Goal: Task Accomplishment & Management: Complete application form

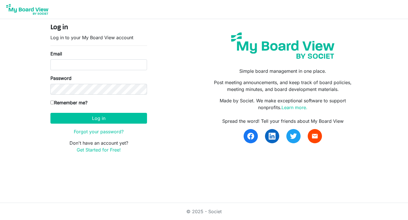
click at [109, 67] on input "Email" at bounding box center [98, 65] width 97 height 11
type input "b"
type input "boardportal2024@gmail.com"
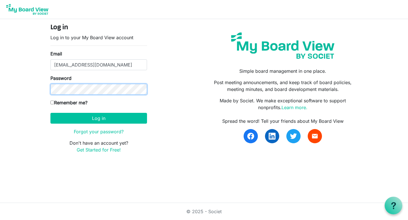
click at [50, 113] on button "Log in" at bounding box center [98, 118] width 97 height 11
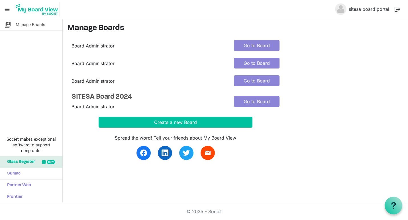
click at [350, 122] on div "Create a new Board" at bounding box center [229, 122] width 325 height 11
click at [265, 103] on link "Go to Board" at bounding box center [257, 101] width 46 height 11
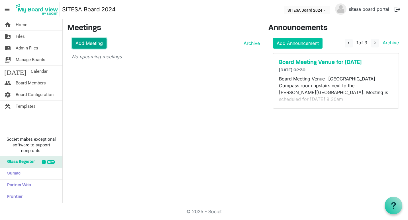
click at [92, 43] on link "Add Meeting" at bounding box center [89, 43] width 35 height 11
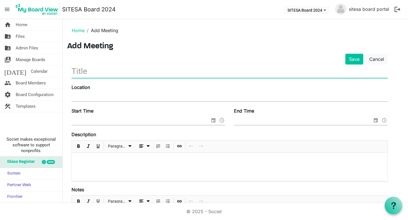
click at [86, 75] on input "text" at bounding box center [229, 71] width 316 height 13
type input "SITESA Board Meeting"
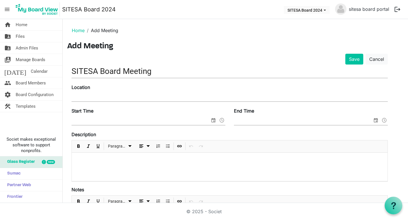
click at [78, 92] on div "Location" at bounding box center [229, 93] width 325 height 19
click at [79, 96] on input "Location" at bounding box center [229, 97] width 316 height 9
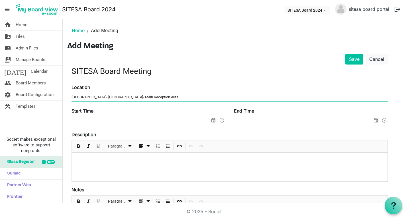
click at [139, 98] on input "Honiara Hotel- Mandarin Meeting Room- Main Reception Area." at bounding box center [229, 97] width 316 height 9
type input "Honiara Hotel- Mandarin Meeting Room- Entry via Main Reception Area."
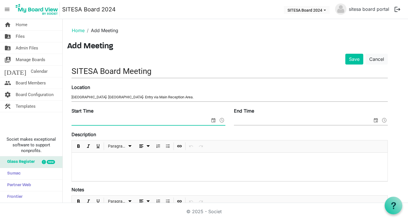
click at [223, 119] on span at bounding box center [221, 120] width 7 height 7
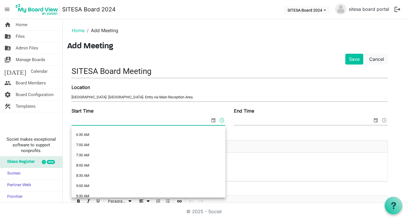
scroll to position [134, 0]
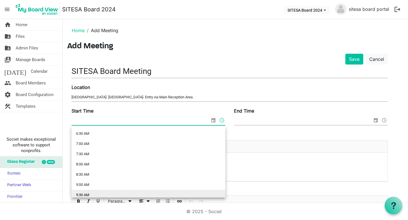
click at [84, 193] on li "9:30 AM" at bounding box center [148, 195] width 154 height 10
type input "07/10/2025 09:30"
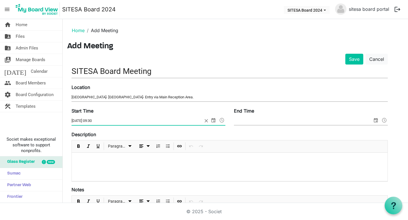
click at [385, 120] on span at bounding box center [384, 120] width 7 height 7
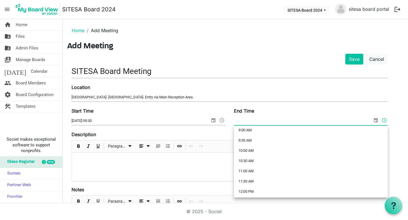
scroll to position [202, 0]
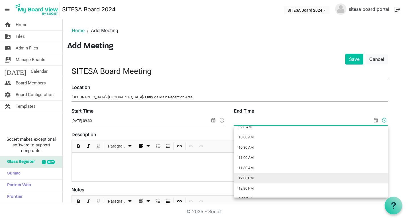
click at [266, 177] on li "12:00 PM" at bounding box center [311, 178] width 154 height 10
type input "07/10/2025 12:00"
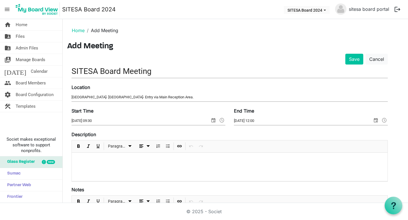
click at [266, 176] on div at bounding box center [230, 167] width 316 height 28
click at [214, 121] on span "select" at bounding box center [213, 120] width 7 height 7
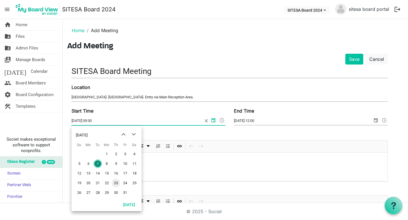
click at [115, 183] on span "23" at bounding box center [116, 183] width 9 height 9
type input "23/10/2025 09:30"
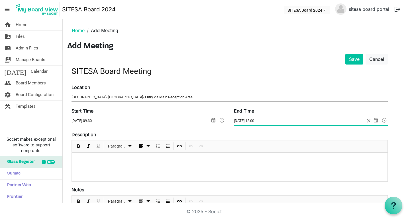
click at [385, 121] on span at bounding box center [384, 120] width 7 height 7
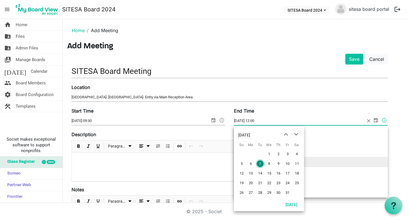
click at [377, 121] on span "select" at bounding box center [375, 120] width 7 height 7
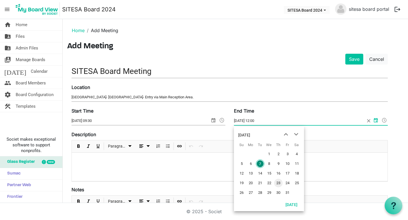
click at [277, 183] on span "23" at bounding box center [278, 183] width 9 height 9
type input "23/10/2025 12:00"
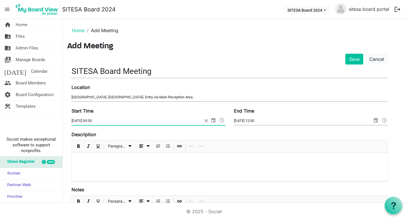
click at [223, 120] on span at bounding box center [221, 120] width 7 height 7
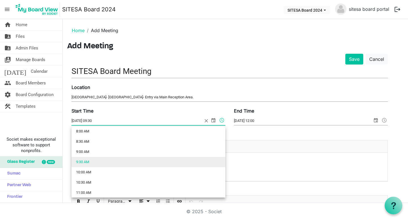
click at [119, 163] on li "9:30 AM" at bounding box center [148, 162] width 154 height 10
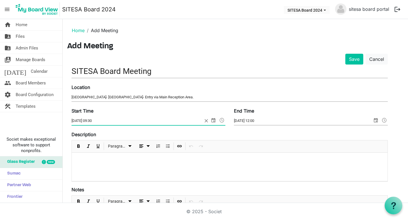
click at [385, 120] on span at bounding box center [384, 120] width 7 height 7
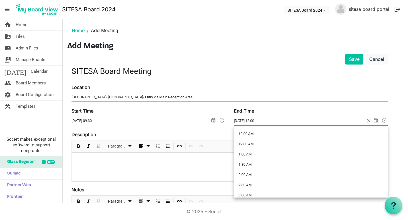
scroll to position [218, 0]
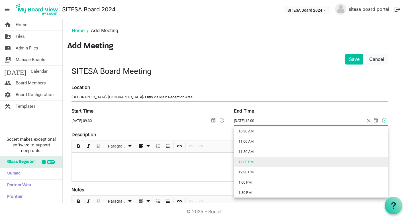
click at [258, 161] on li "12:00 PM" at bounding box center [311, 162] width 154 height 10
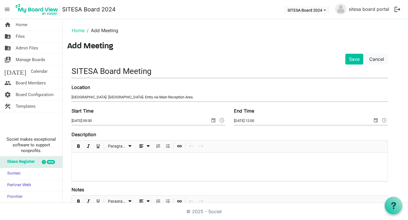
click at [152, 161] on p at bounding box center [229, 161] width 307 height 6
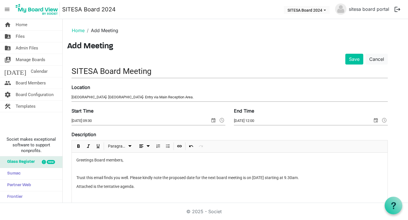
scroll to position [4, 0]
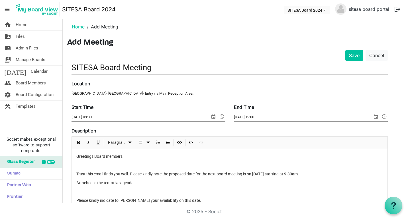
click at [207, 200] on p "Please kindly indicate to Ms Alfred your availability on this date." at bounding box center [229, 201] width 307 height 6
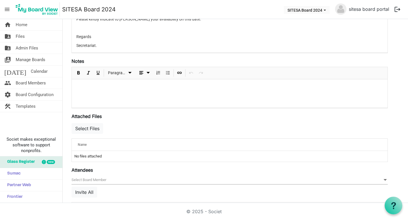
scroll to position [206, 0]
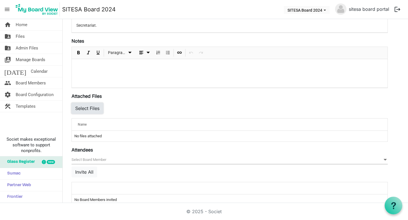
click at [94, 109] on button "Select Files" at bounding box center [87, 108] width 32 height 11
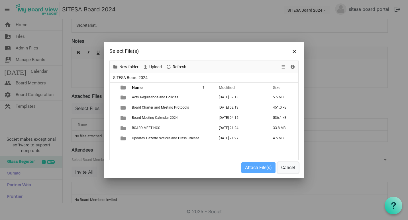
drag, startPoint x: 291, startPoint y: 169, endPoint x: 325, endPoint y: 182, distance: 35.9
click at [298, 173] on button "Cancel" at bounding box center [287, 168] width 21 height 11
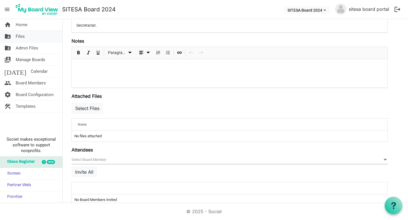
click at [24, 36] on link "folder_shared Files" at bounding box center [31, 36] width 62 height 11
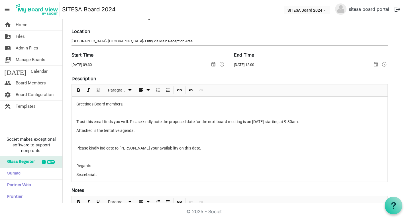
scroll to position [49, 0]
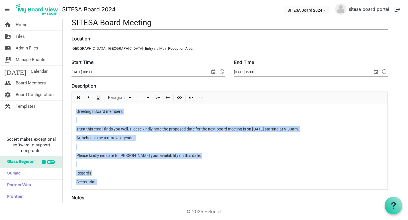
drag, startPoint x: 110, startPoint y: 182, endPoint x: 77, endPoint y: 113, distance: 76.8
click at [77, 113] on div "Greetings Board members, Trust this email finds you well. Please kindly note th…" at bounding box center [230, 147] width 316 height 86
copy div "Greetings Board members, Trust this email finds you well. Please kindly note th…"
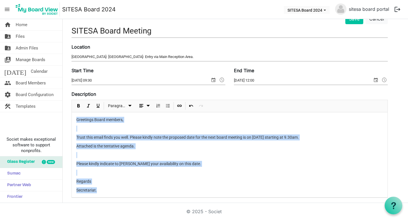
scroll to position [0, 0]
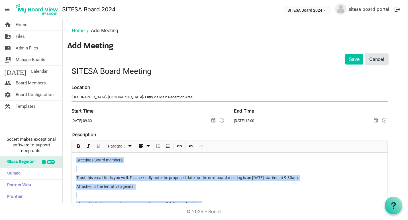
click at [382, 58] on link "Cancel" at bounding box center [376, 59] width 22 height 11
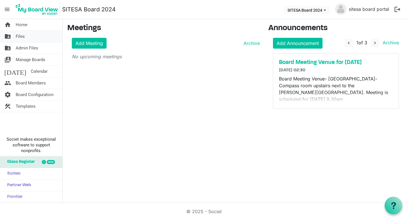
click at [31, 39] on link "folder_shared Files" at bounding box center [31, 36] width 62 height 11
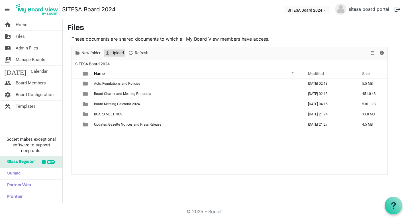
drag, startPoint x: 119, startPoint y: 52, endPoint x: 213, endPoint y: 167, distance: 148.1
click at [213, 167] on div "New folder Upload Cut Copy Paste Delete Download Rename Sort by Refresh Selecti…" at bounding box center [229, 111] width 316 height 128
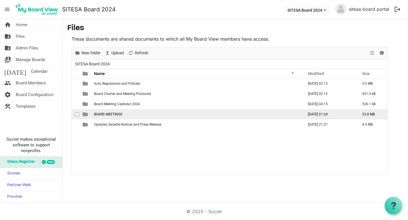
click at [114, 113] on span "BOARD MEETINGS" at bounding box center [108, 115] width 28 height 4
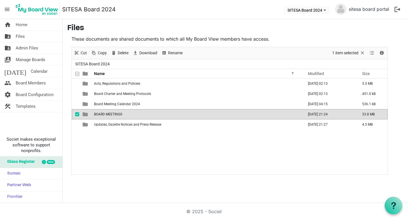
click at [114, 113] on span "BOARD MEETINGS" at bounding box center [108, 115] width 28 height 4
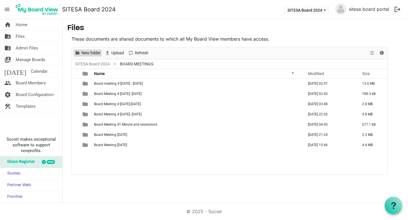
click at [97, 54] on span "New folder" at bounding box center [91, 53] width 20 height 7
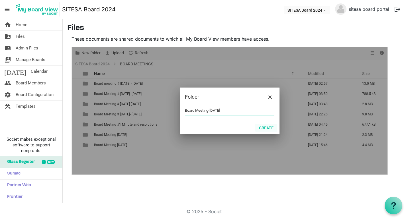
type input "Board Meeting-[DATE]"
click at [270, 129] on button "Create" at bounding box center [266, 128] width 22 height 8
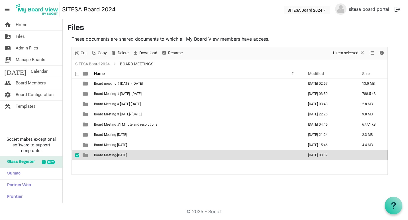
click at [127, 155] on span "Board Meeting-23 October 2025" at bounding box center [110, 156] width 33 height 4
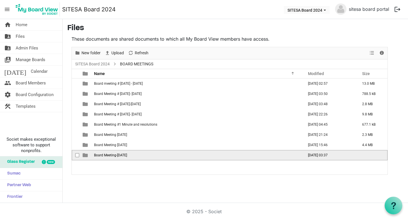
click at [127, 155] on span "Board Meeting-23 October 2025" at bounding box center [110, 156] width 33 height 4
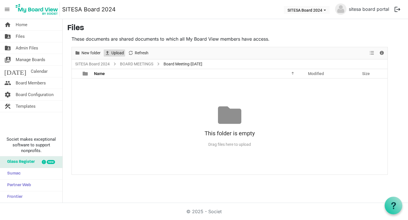
click at [119, 53] on span "Upload" at bounding box center [118, 53] width 14 height 7
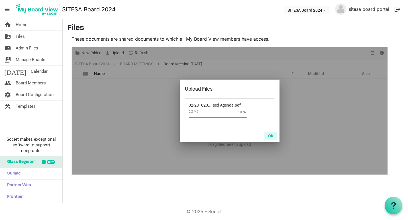
click at [273, 137] on button "OK" at bounding box center [270, 136] width 13 height 8
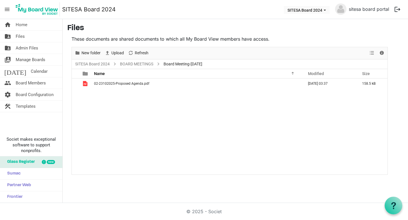
click at [273, 137] on div "02-23102025-Proposed Agenda.pdf October 07, 2025 03:37 158.5 kB" at bounding box center [230, 127] width 316 height 96
click at [36, 39] on link "folder_shared Files" at bounding box center [31, 36] width 62 height 11
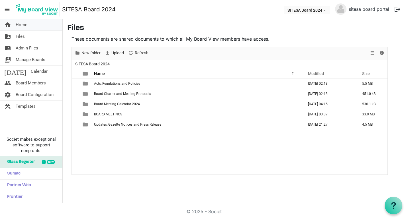
click at [35, 26] on link "home Home" at bounding box center [31, 24] width 62 height 11
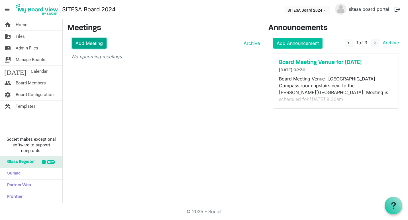
click at [100, 45] on link "Add Meeting" at bounding box center [89, 43] width 35 height 11
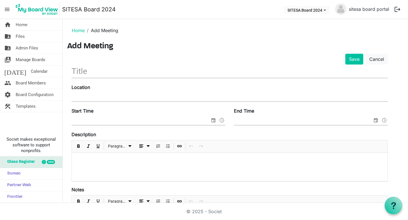
click at [100, 75] on input "text" at bounding box center [229, 71] width 316 height 13
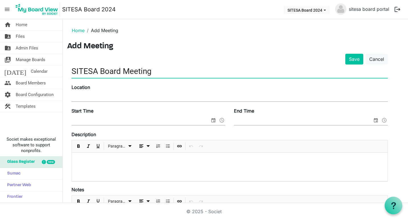
type input "SITESA Board Meeting"
click at [95, 94] on input "Location" at bounding box center [229, 97] width 316 height 9
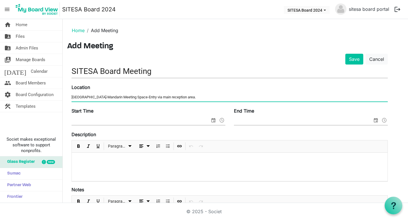
type input "Honiara Hotel-Mandarin Meeting Space-Entry via main reception area."
click at [213, 122] on span "select" at bounding box center [213, 120] width 7 height 7
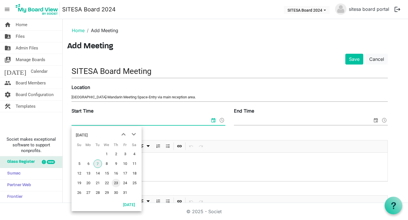
click at [118, 182] on span "23" at bounding box center [116, 183] width 9 height 9
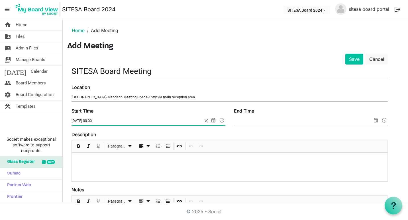
click at [222, 122] on span at bounding box center [221, 120] width 7 height 7
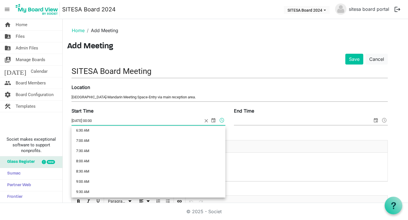
scroll to position [152, 0]
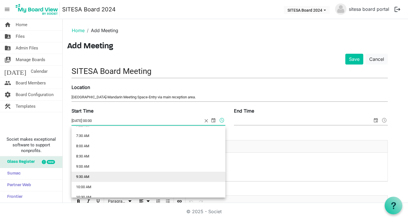
click at [105, 177] on li "9:30 AM" at bounding box center [148, 177] width 154 height 10
type input "23/10/2025 09:30"
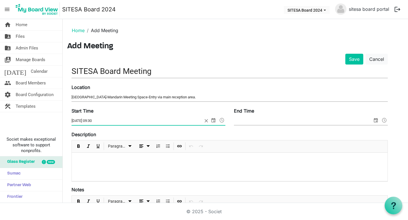
click at [376, 122] on span "select" at bounding box center [375, 120] width 7 height 7
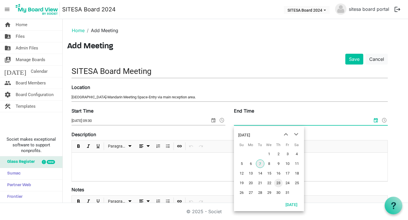
click at [279, 183] on span "23" at bounding box center [278, 183] width 9 height 9
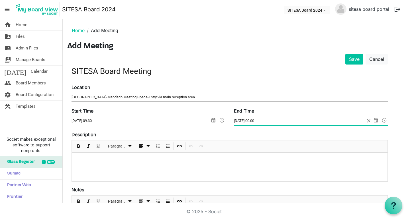
click at [385, 120] on span at bounding box center [384, 120] width 7 height 7
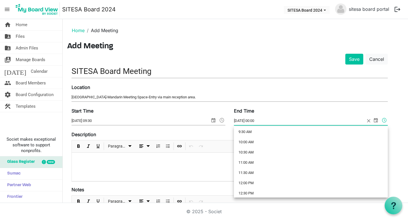
scroll to position [198, 0]
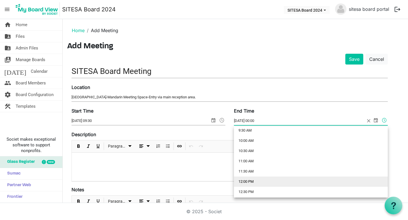
click at [260, 181] on li "12:00 PM" at bounding box center [311, 182] width 154 height 10
type input "23/10/2025 12:00"
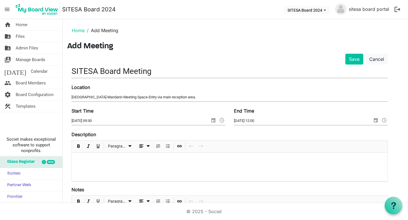
click at [160, 165] on div at bounding box center [230, 167] width 316 height 28
click at [92, 161] on p at bounding box center [229, 161] width 307 height 6
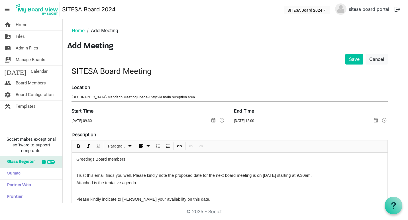
click at [76, 177] on div "Greetings Board members, Trust this email finds you well. Please kindly note th…" at bounding box center [230, 193] width 316 height 81
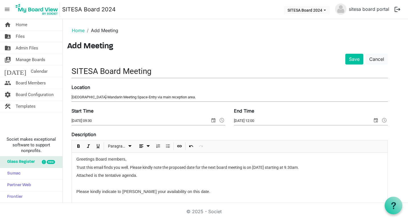
click at [82, 185] on p at bounding box center [229, 184] width 307 height 6
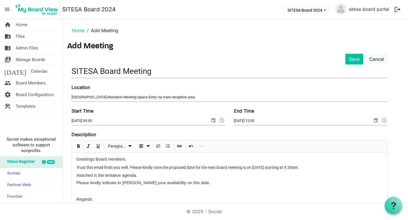
click at [81, 192] on p at bounding box center [229, 192] width 307 height 6
click at [251, 191] on p "Regards" at bounding box center [229, 191] width 307 height 5
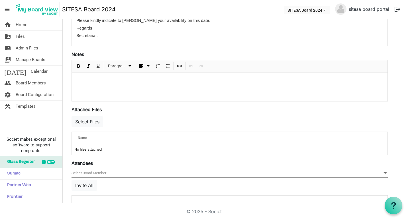
scroll to position [173, 0]
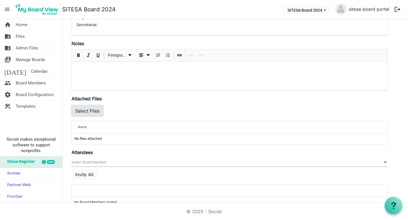
click at [95, 111] on button "Select Files" at bounding box center [87, 111] width 32 height 11
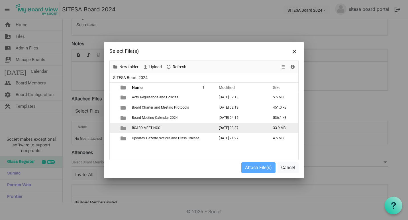
click at [148, 130] on span "BOARD MEETINGS" at bounding box center [146, 128] width 28 height 4
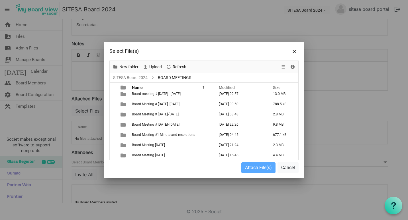
scroll to position [14, 0]
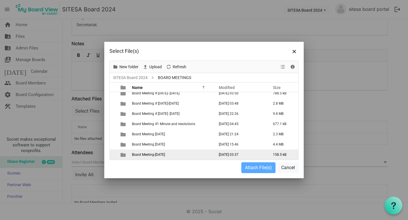
click at [165, 157] on span "Board Meeting-23 October 2025" at bounding box center [148, 155] width 33 height 4
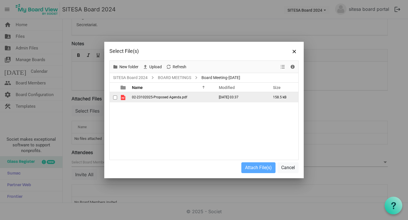
click at [172, 97] on span "02-23102025-Proposed Agenda.pdf" at bounding box center [159, 97] width 55 height 4
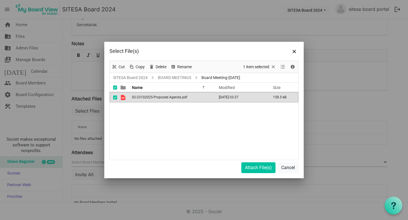
click at [172, 97] on span "02-23102025-Proposed Agenda.pdf" at bounding box center [159, 97] width 55 height 4
click at [257, 166] on button "Attach File(s)" at bounding box center [258, 168] width 34 height 11
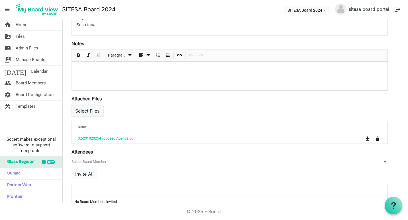
scroll to position [187, 0]
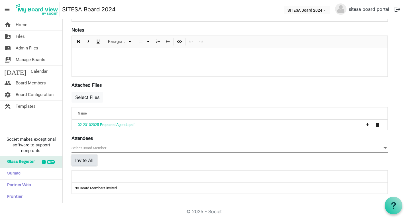
click at [85, 160] on button "Invite All" at bounding box center [84, 160] width 26 height 11
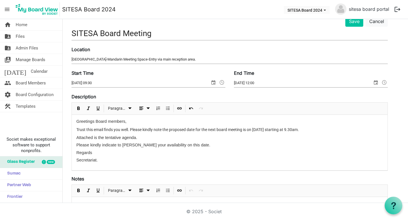
scroll to position [0, 0]
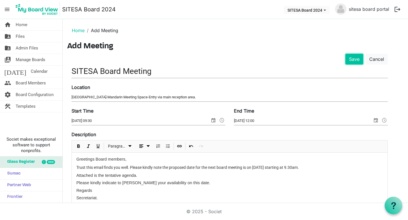
drag, startPoint x: 355, startPoint y: 57, endPoint x: 409, endPoint y: 121, distance: 83.7
click at [408, 121] on html "menu SITESA Board 2024 SITESA Board 2024 sitesa board portal logout home Home f…" at bounding box center [204, 110] width 408 height 220
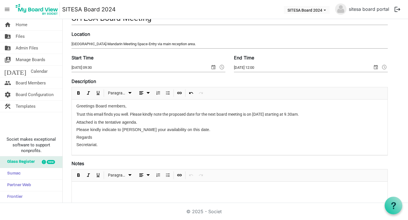
scroll to position [56, 0]
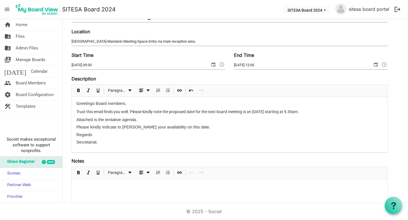
click at [192, 129] on p "Please kindly indicate to Ms Alfred your availability on this date." at bounding box center [229, 127] width 307 height 5
click at [248, 130] on div "Greetings Board members, Trust this email finds you well. Please kindly note th…" at bounding box center [230, 125] width 316 height 56
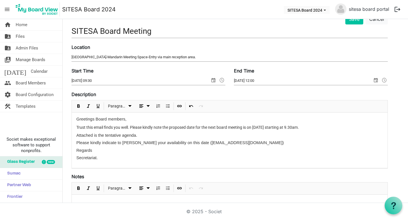
scroll to position [0, 0]
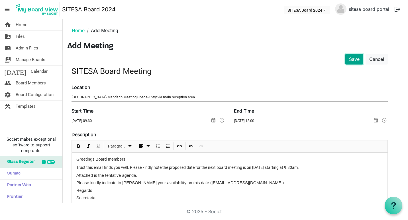
click at [357, 59] on button "Save" at bounding box center [354, 59] width 18 height 11
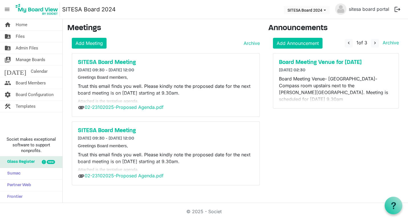
click at [170, 95] on p "Trust this email finds you well. Please kindly note the proposed date for the n…" at bounding box center [166, 90] width 176 height 14
click at [399, 10] on button "logout" at bounding box center [397, 9] width 12 height 12
